Goal: Information Seeking & Learning: Learn about a topic

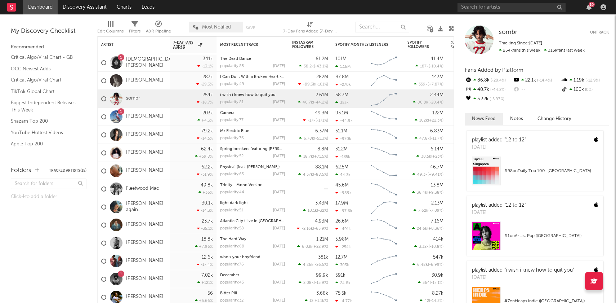
click at [275, 30] on div at bounding box center [273, 27] width 7 height 18
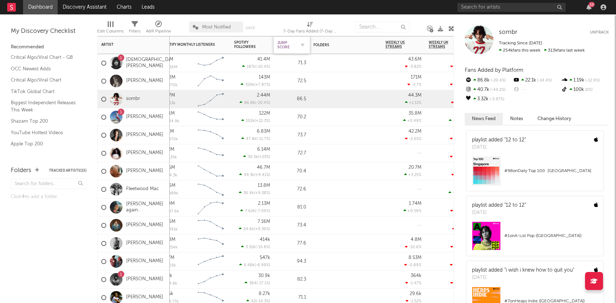
click at [294, 41] on div "Jump Score" at bounding box center [286, 45] width 18 height 9
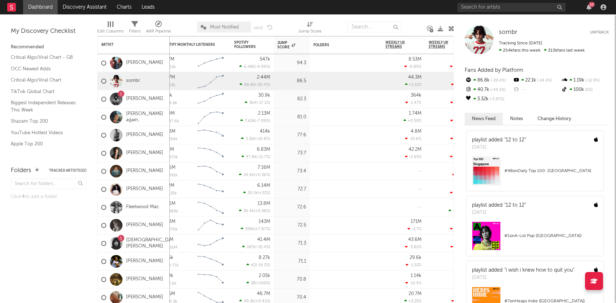
click at [49, 284] on div "Folders Tracked Artists ( 15 ) Click to add a folder." at bounding box center [48, 231] width 97 height 144
click at [304, 95] on div "82.3" at bounding box center [291, 99] width 29 height 9
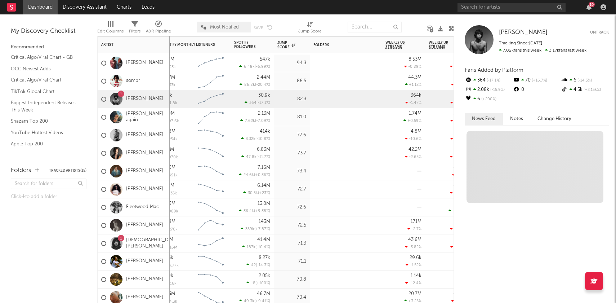
click at [313, 103] on div at bounding box center [346, 97] width 72 height 14
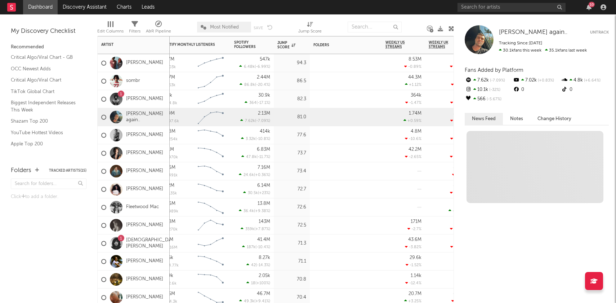
click at [313, 110] on div at bounding box center [346, 115] width 72 height 14
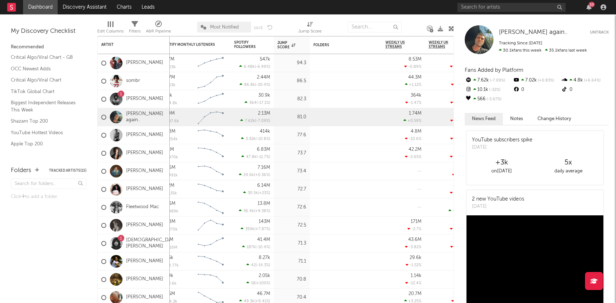
drag, startPoint x: 478, startPoint y: 79, endPoint x: 486, endPoint y: 95, distance: 18.2
click at [486, 95] on div "Fans Added by Platform 7.62k -7.09 % 7.02k +0.83 % 4.8k +6.64 % 10.1k -32 % 0 0…" at bounding box center [537, 84] width 144 height 39
drag, startPoint x: 484, startPoint y: 101, endPoint x: 484, endPoint y: 79, distance: 22.0
click at [484, 79] on div "Fans Added by Platform 7.62k -7.09 % 7.02k +0.83 % 4.8k +6.64 % 10.1k -32 % 0 0…" at bounding box center [537, 84] width 144 height 39
click at [484, 79] on div "7.62k -7.09 %" at bounding box center [489, 80] width 48 height 9
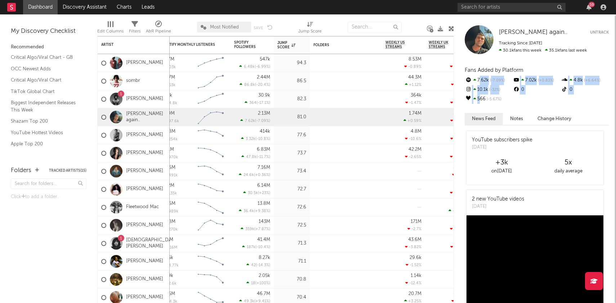
drag, startPoint x: 479, startPoint y: 79, endPoint x: 478, endPoint y: 102, distance: 22.7
click at [478, 102] on div "Fans Added by Platform 7.62k -7.09 % 7.02k +0.83 % 4.8k +6.64 % 10.1k -32 % 0 0…" at bounding box center [537, 84] width 144 height 39
click at [478, 102] on div "566 -5.67 %" at bounding box center [489, 98] width 48 height 9
drag, startPoint x: 481, startPoint y: 83, endPoint x: 481, endPoint y: 97, distance: 13.7
click at [481, 97] on div "Fans Added by Platform 7.62k -7.09 % 7.02k +0.83 % 4.8k +6.64 % 10.1k -32 % 0 0…" at bounding box center [537, 84] width 144 height 39
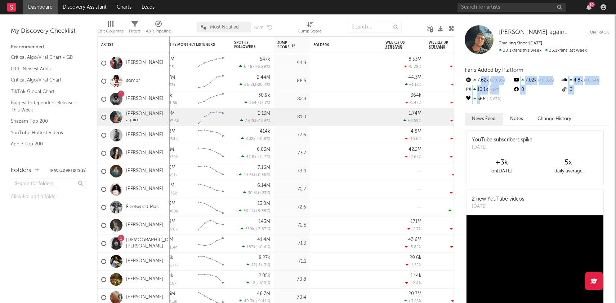
click at [481, 97] on div "566 -5.67 %" at bounding box center [489, 98] width 48 height 9
drag, startPoint x: 481, startPoint y: 79, endPoint x: 481, endPoint y: 99, distance: 20.2
click at [481, 99] on div "Fans Added by Platform 7.62k -7.09 % 7.02k +0.83 % 4.8k +6.64 % 10.1k -32 % 0 0…" at bounding box center [537, 84] width 144 height 39
click at [481, 99] on div "566 -5.67 %" at bounding box center [489, 98] width 48 height 9
drag, startPoint x: 536, startPoint y: 82, endPoint x: 519, endPoint y: 82, distance: 17.3
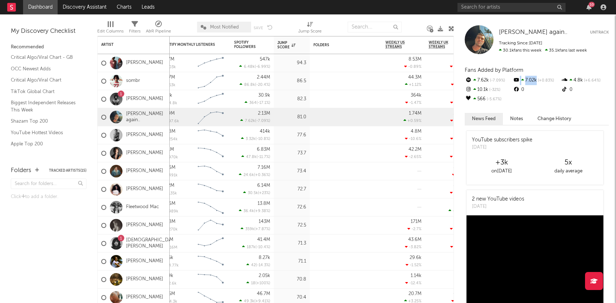
click at [519, 82] on div "7.02k +0.83 %" at bounding box center [537, 80] width 48 height 9
click at [519, 82] on icon at bounding box center [516, 79] width 7 height 5
drag, startPoint x: 516, startPoint y: 90, endPoint x: 586, endPoint y: 117, distance: 74.9
click at [586, 117] on div "[PERSON_NAME] again.. [PERSON_NAME] again.. Untrack Tracking Since: [DATE] 30.1…" at bounding box center [535, 158] width 162 height 288
click at [553, 105] on div "[PERSON_NAME] again.. [PERSON_NAME] again.. Untrack Tracking Since: [DATE] 30.1…" at bounding box center [535, 158] width 162 height 288
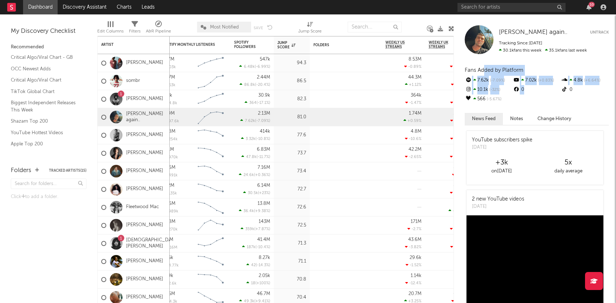
drag, startPoint x: 543, startPoint y: 106, endPoint x: 484, endPoint y: 67, distance: 70.1
click at [484, 67] on div "[PERSON_NAME] again.. [PERSON_NAME] again.. Untrack Tracking Since: [DATE] 30.1…" at bounding box center [535, 158] width 162 height 288
drag, startPoint x: 494, startPoint y: 106, endPoint x: 490, endPoint y: 106, distance: 4.0
click at [494, 106] on div "[PERSON_NAME] again.. [PERSON_NAME] again.. Untrack Tracking Since: [DATE] 30.1…" at bounding box center [535, 158] width 162 height 288
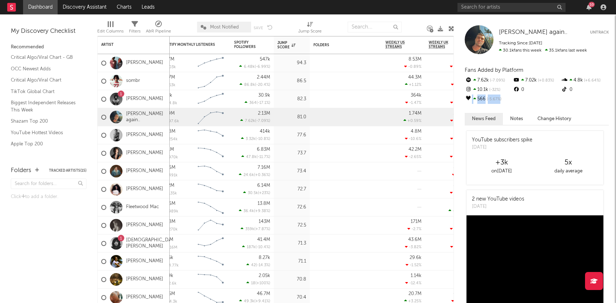
drag, startPoint x: 469, startPoint y: 100, endPoint x: 483, endPoint y: 107, distance: 16.0
click at [483, 107] on div "[PERSON_NAME] again.. [PERSON_NAME] again.. Untrack Tracking Since: [DATE] 30.1…" at bounding box center [535, 158] width 162 height 288
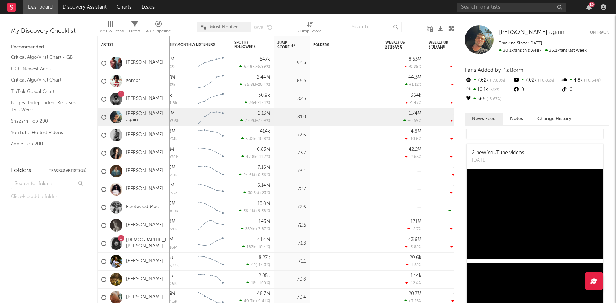
scroll to position [52, 0]
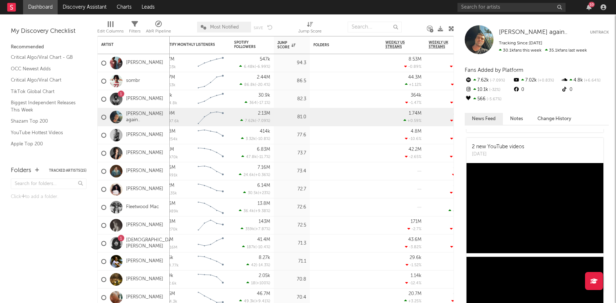
click at [519, 124] on button "Notes" at bounding box center [516, 119] width 27 height 12
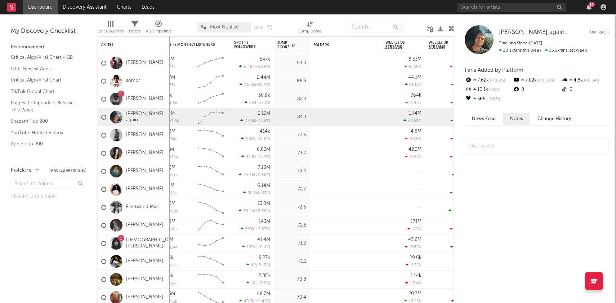
click at [545, 122] on button "Change History" at bounding box center [554, 119] width 48 height 12
click at [482, 117] on button "News Feed" at bounding box center [484, 119] width 38 height 12
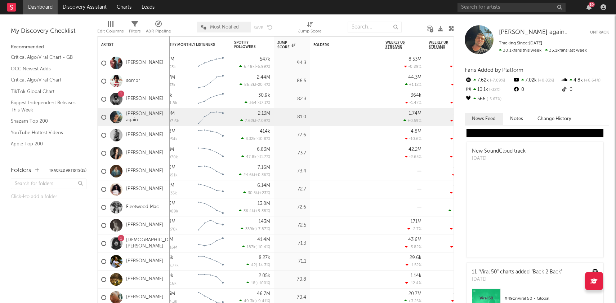
scroll to position [0, 0]
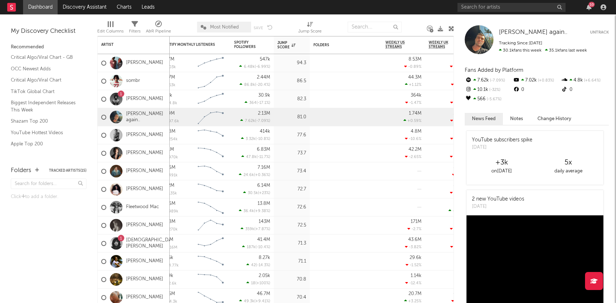
click at [12, 10] on rect at bounding box center [11, 7] width 9 height 9
